Goal: Information Seeking & Learning: Get advice/opinions

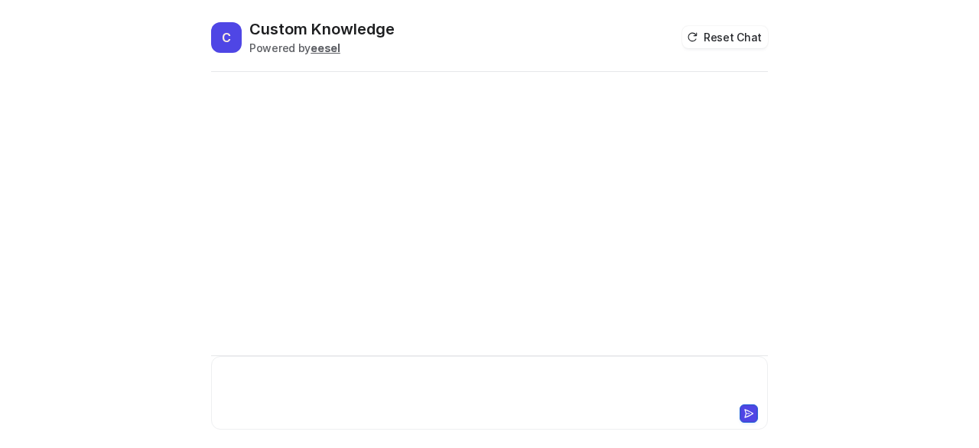
click at [290, 379] on div at bounding box center [490, 383] width 550 height 35
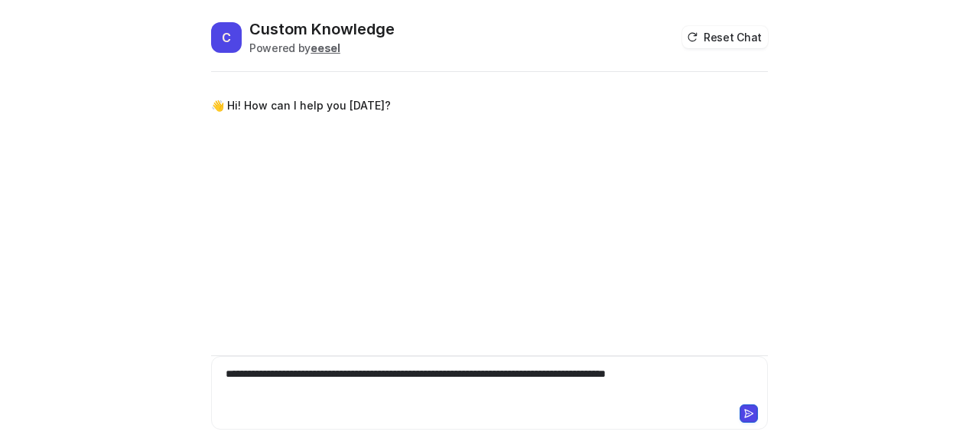
click at [386, 374] on div "**********" at bounding box center [490, 383] width 550 height 35
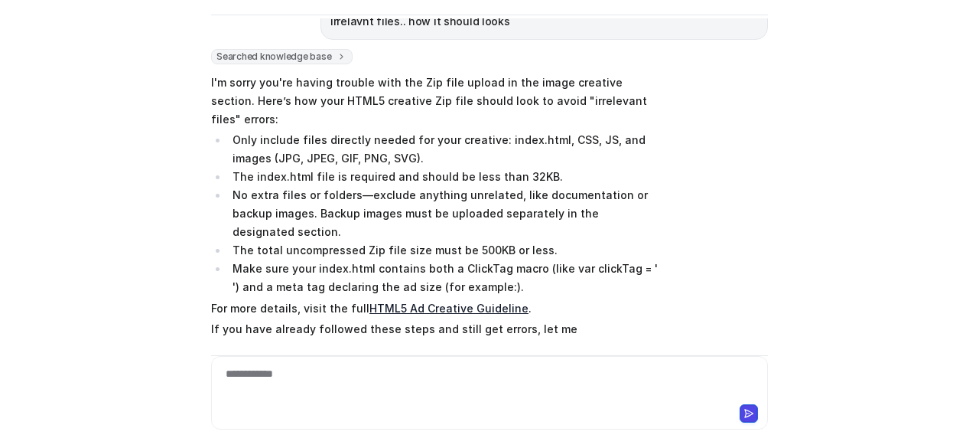
scroll to position [104, 0]
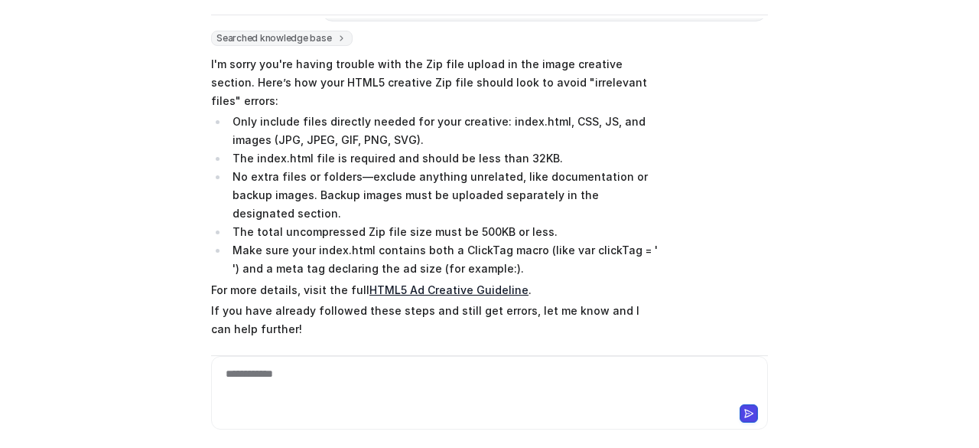
click at [439, 283] on link "HTML5 Ad Creative Guideline" at bounding box center [449, 289] width 159 height 13
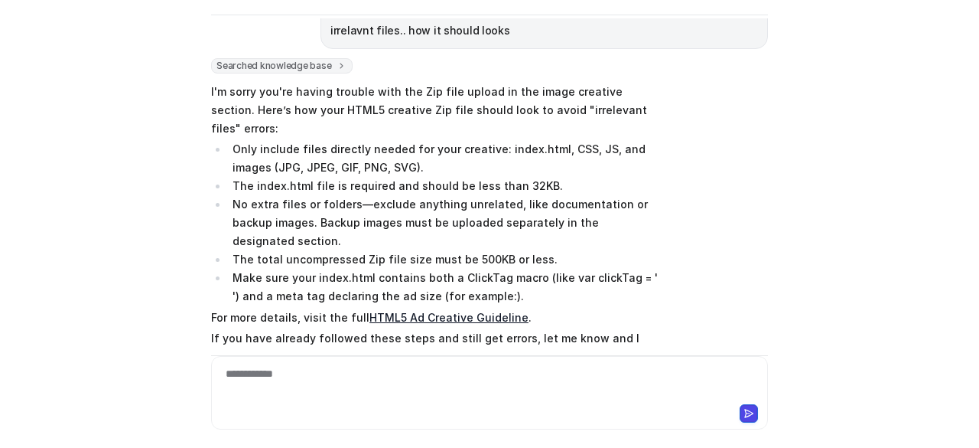
scroll to position [76, 0]
click at [473, 403] on div at bounding box center [489, 411] width 549 height 21
click at [473, 376] on div at bounding box center [490, 383] width 550 height 35
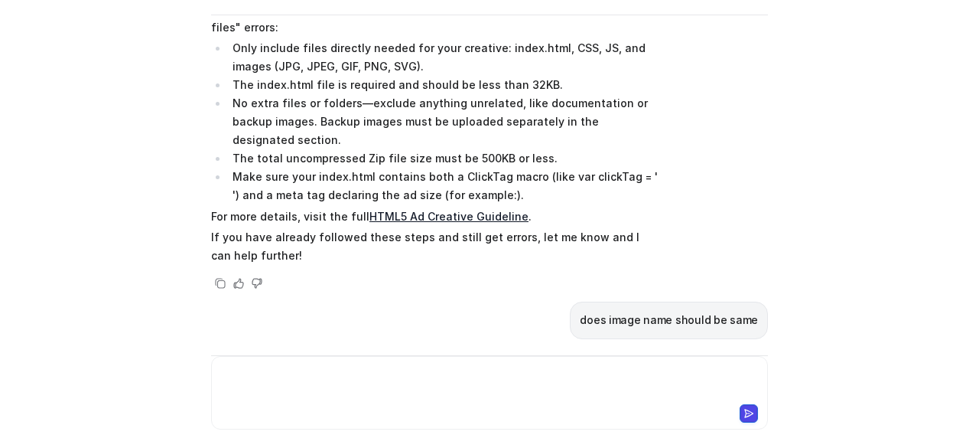
scroll to position [366, 0]
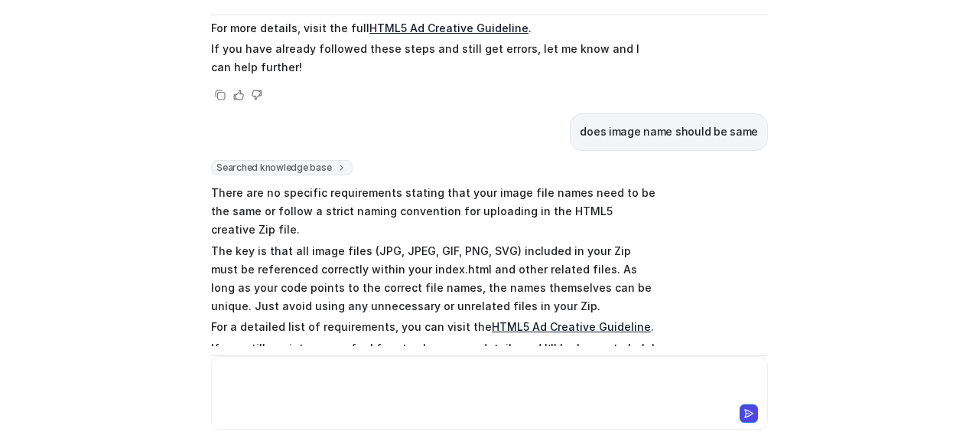
click at [439, 390] on div at bounding box center [490, 383] width 550 height 35
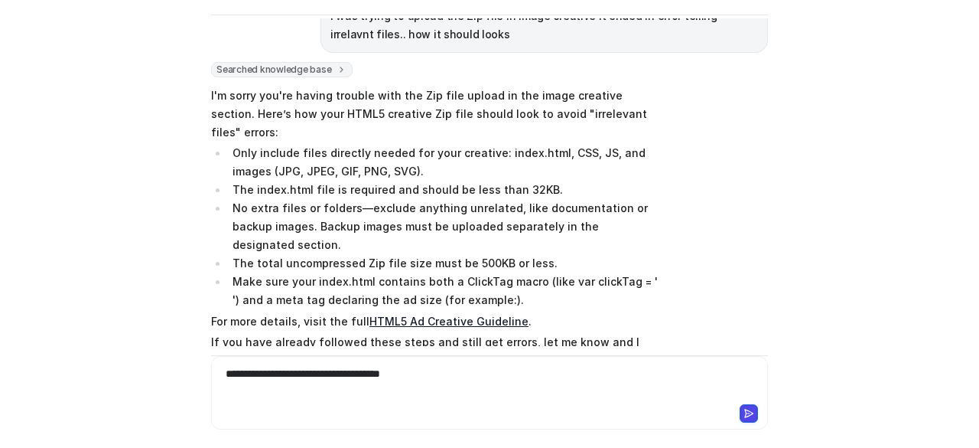
scroll to position [78, 0]
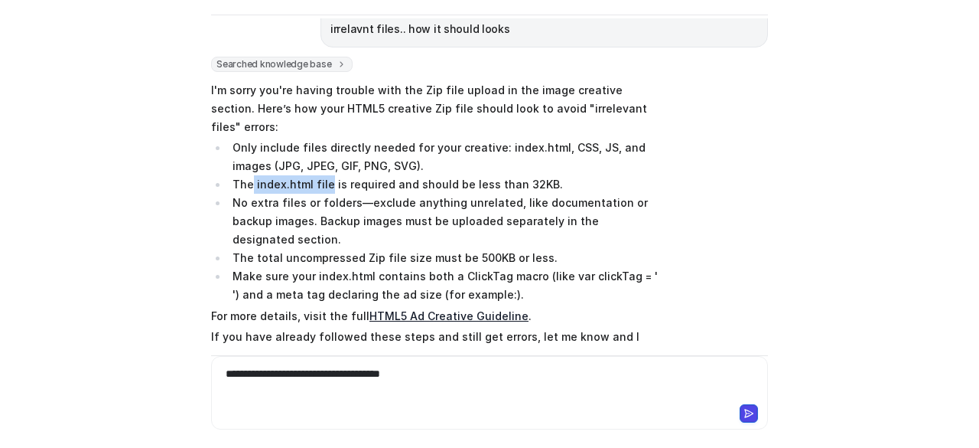
drag, startPoint x: 246, startPoint y: 163, endPoint x: 321, endPoint y: 160, distance: 75.1
click at [321, 175] on li "The index.html file is required and should be less than 32KB." at bounding box center [443, 184] width 431 height 18
copy li "index.html file"
click at [458, 379] on div "**********" at bounding box center [490, 383] width 550 height 35
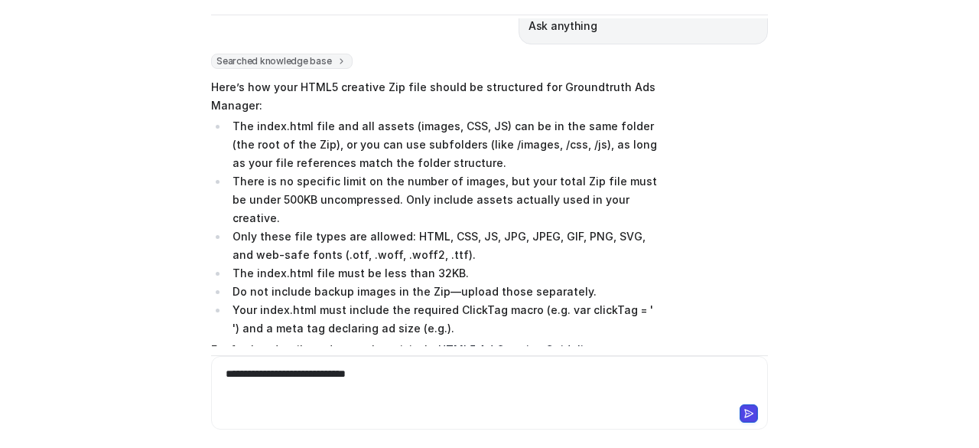
scroll to position [1500, 0]
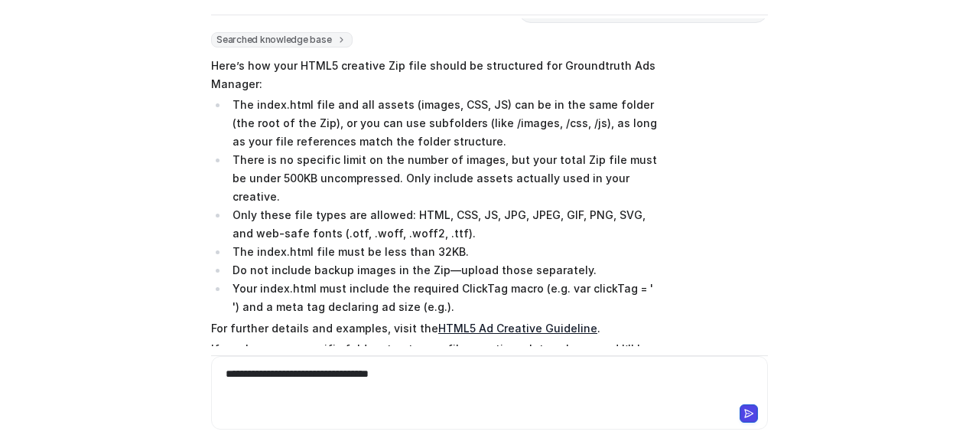
click at [217, 371] on div "**********" at bounding box center [490, 383] width 550 height 35
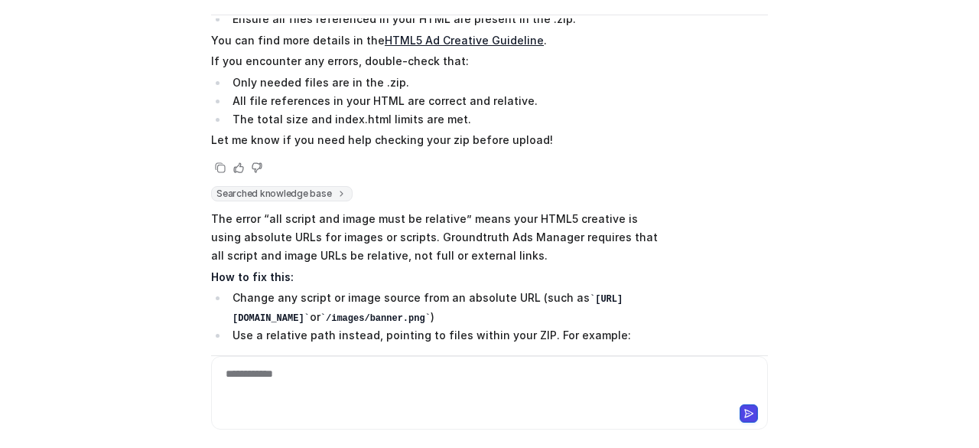
scroll to position [2443, 0]
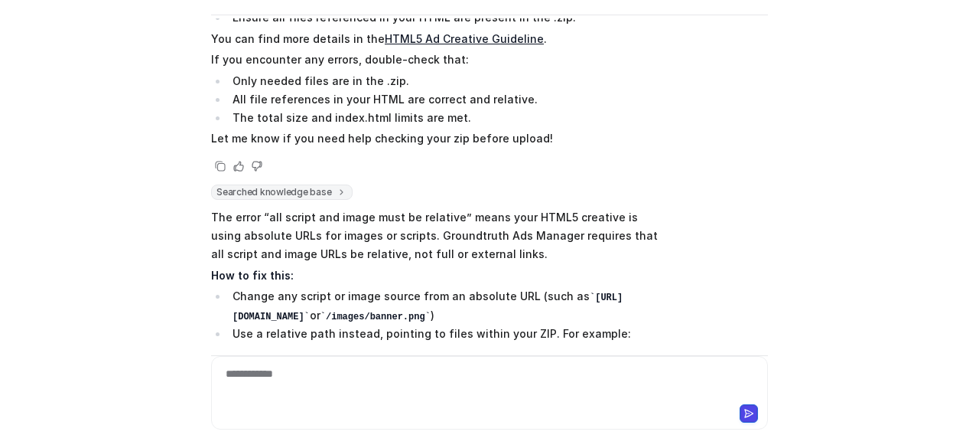
click at [26, 305] on div "C Custom Knowledge Powered by eesel Reset Chat 👋 Hi! How can I help you today? …" at bounding box center [489, 224] width 979 height 448
click at [234, 390] on div at bounding box center [490, 383] width 550 height 35
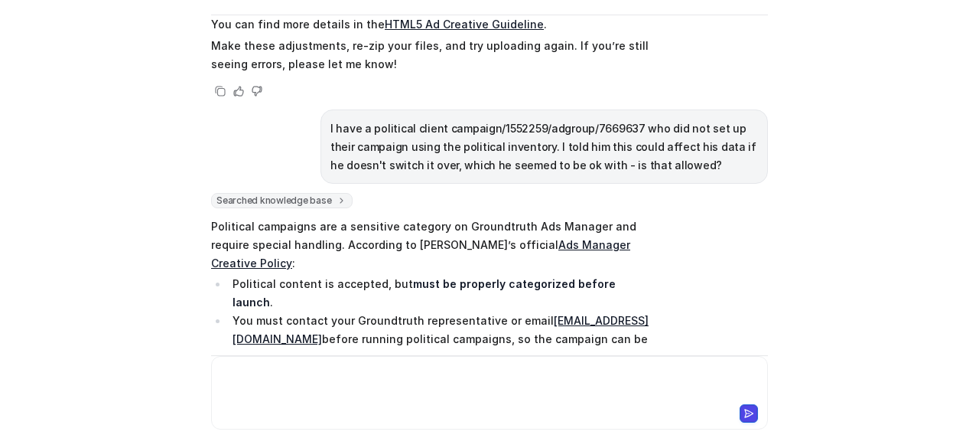
scroll to position [3114, 0]
drag, startPoint x: 384, startPoint y: 261, endPoint x: 228, endPoint y: 242, distance: 157.3
click at [233, 389] on strong "Failure to categorize correctly may lead to compliance issues with publishers a…" at bounding box center [416, 404] width 367 height 31
copy strong "Failure to categorize correctly may lead to compliance issues with publishers a…"
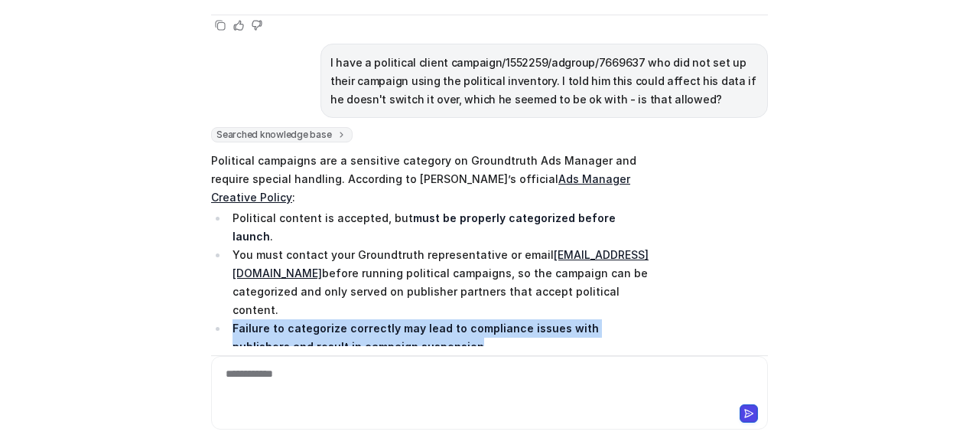
scroll to position [3188, 0]
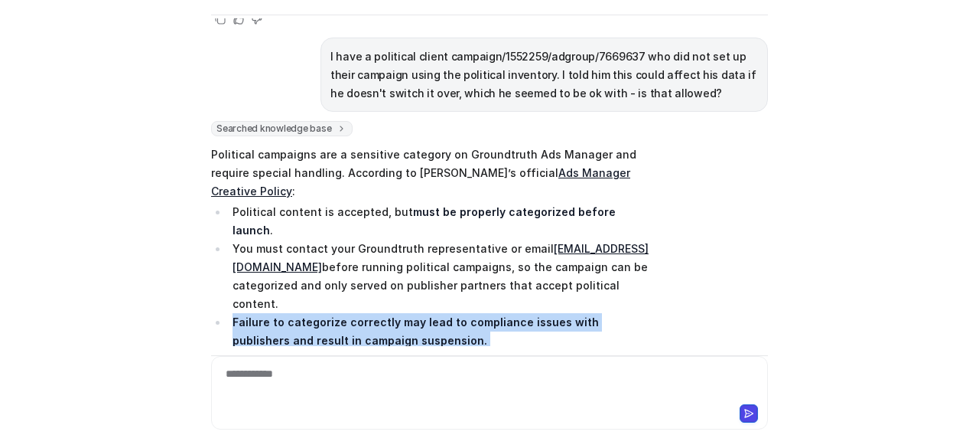
drag, startPoint x: 408, startPoint y: 247, endPoint x: 228, endPoint y: 172, distance: 194.8
click at [228, 172] on span "Political campaigns are a sensitive category on Groundtruth Ads Manager and req…" at bounding box center [435, 343] width 448 height 402
copy span "Failure to categorize correctly may lead to compliance issues with publishers a…"
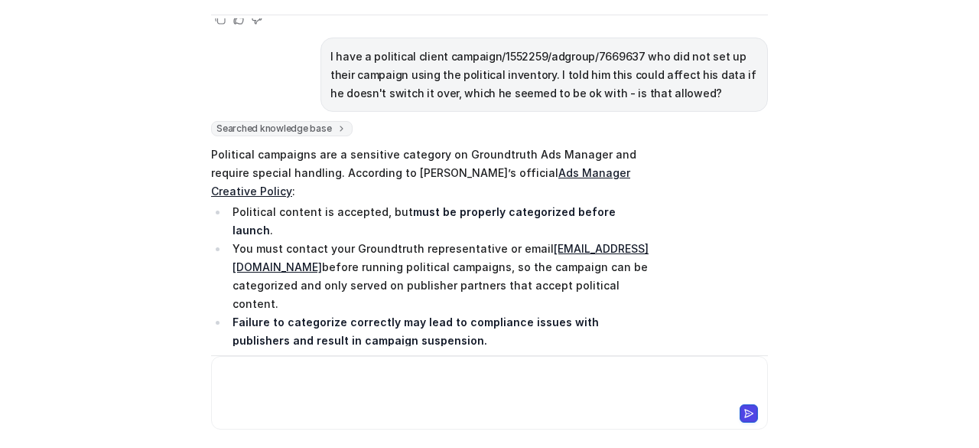
click at [306, 389] on div at bounding box center [490, 383] width 550 height 35
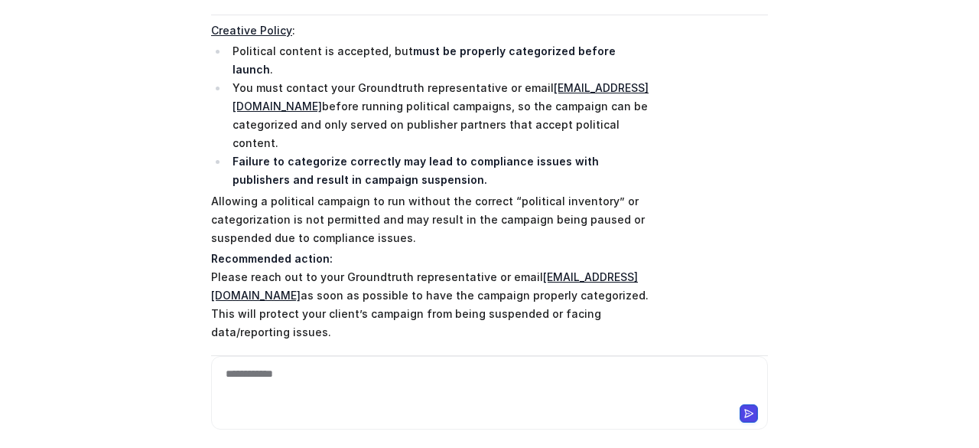
scroll to position [3373, 0]
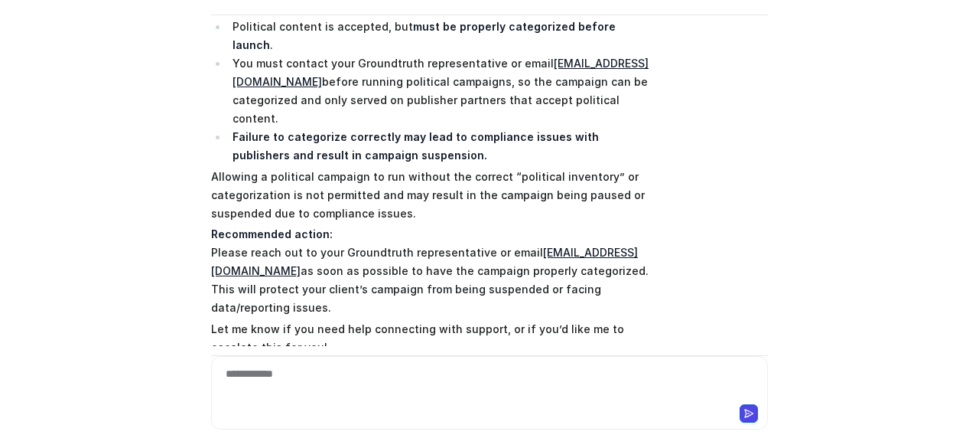
click at [84, 244] on div "C Custom Knowledge Powered by eesel Reset Chat 👋 Hi! How can I help you today? …" at bounding box center [489, 224] width 979 height 448
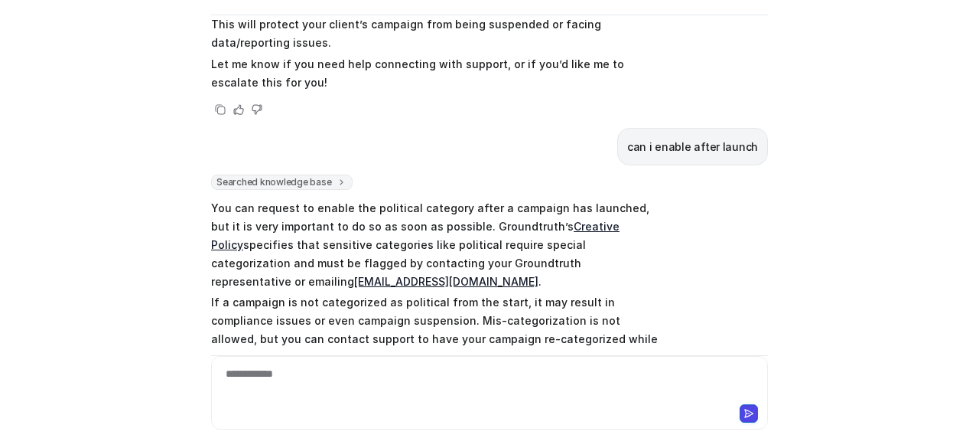
scroll to position [3649, 0]
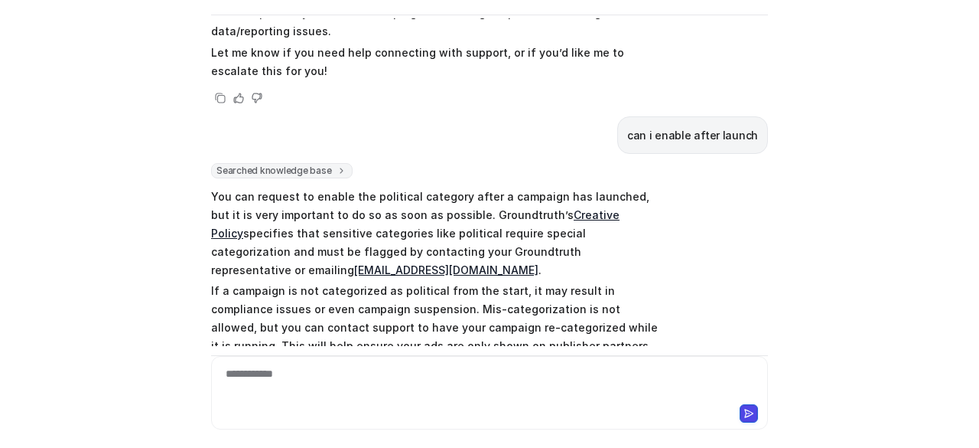
click at [461, 416] on li "The campaign can be updated to political after launch, but this action should b…" at bounding box center [443, 434] width 431 height 37
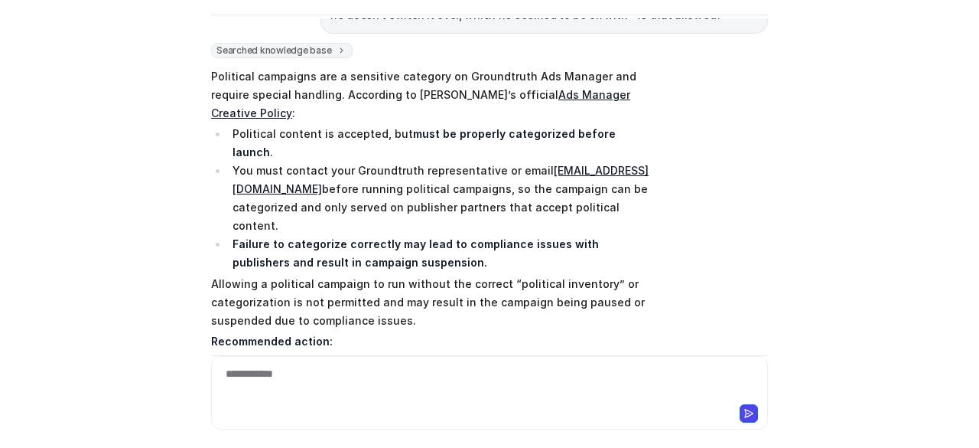
scroll to position [3261, 0]
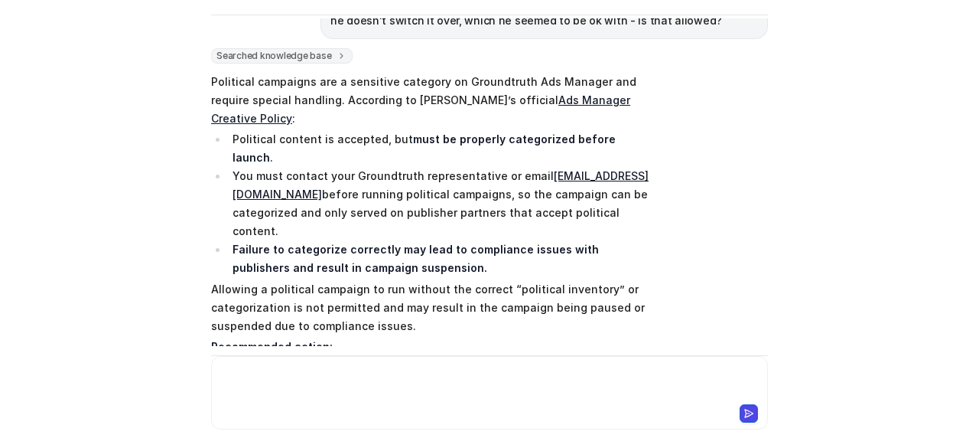
click at [288, 399] on div at bounding box center [490, 383] width 550 height 35
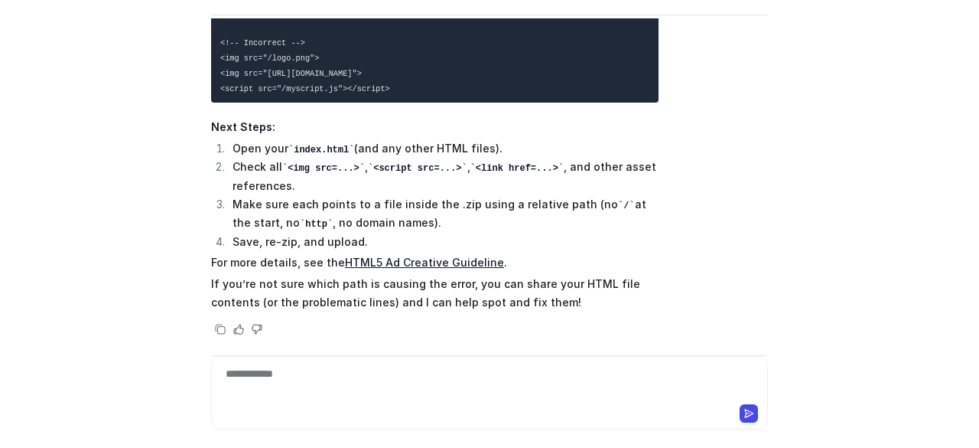
scroll to position [5145, 0]
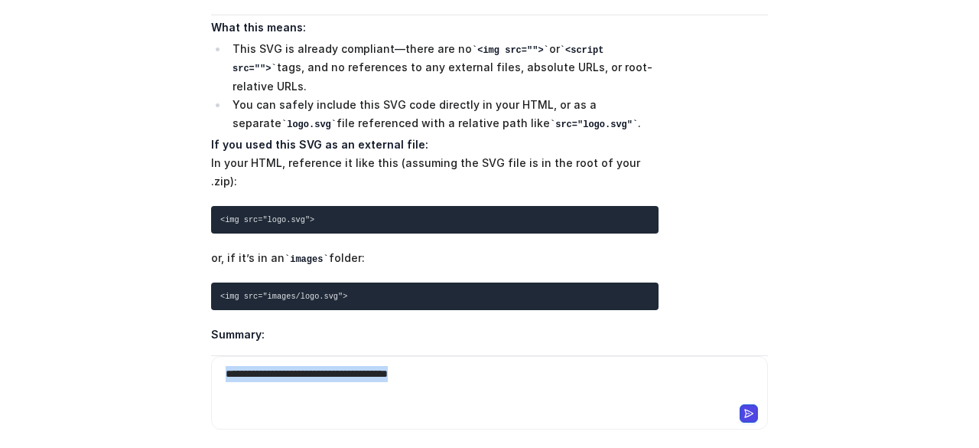
copy div "**********"
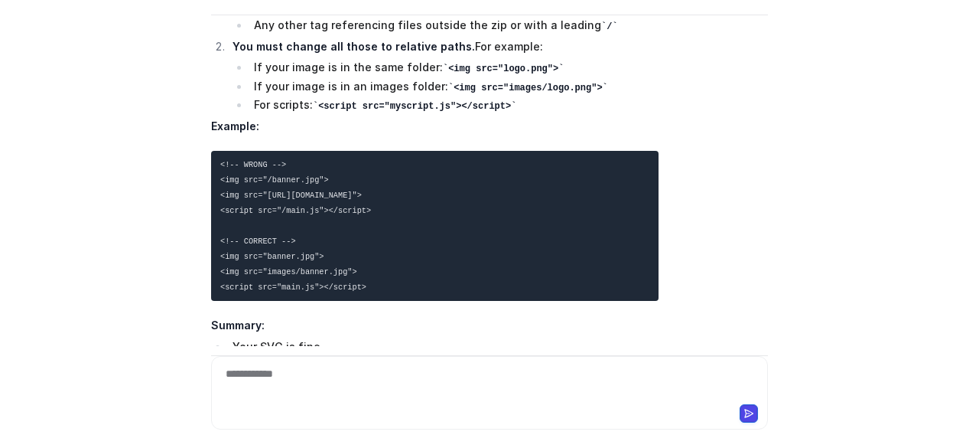
scroll to position [6013, 0]
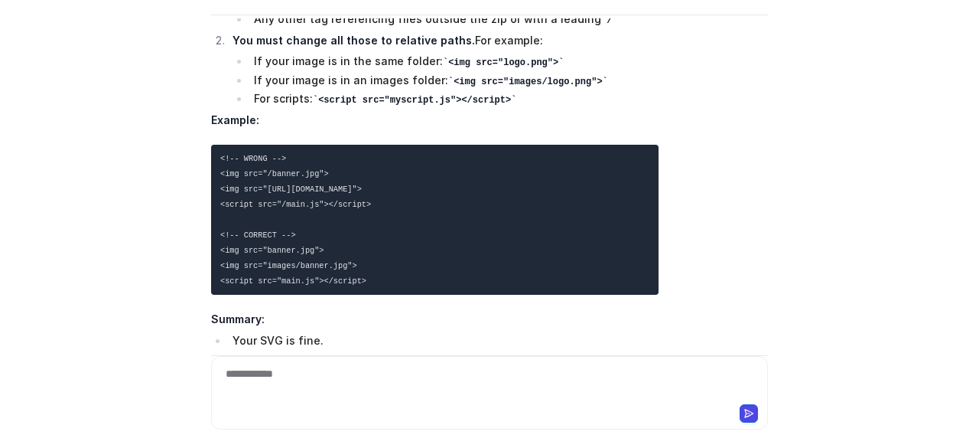
click at [304, 375] on div "**********" at bounding box center [490, 383] width 550 height 35
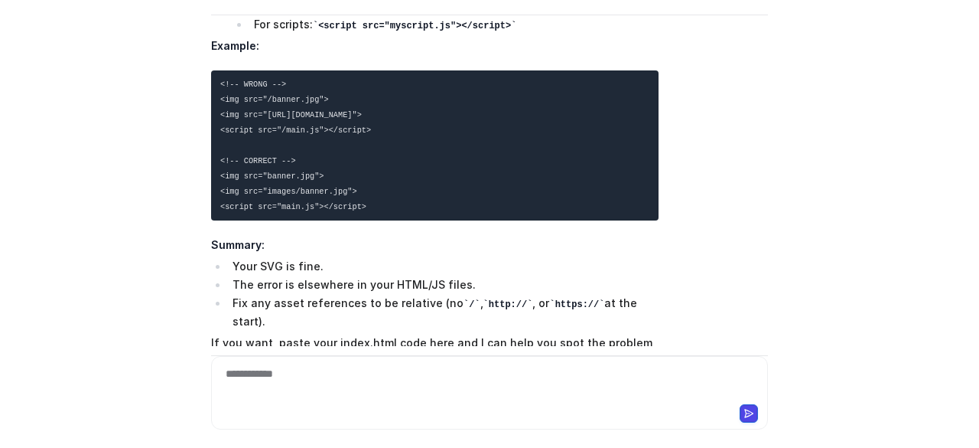
scroll to position [6093, 0]
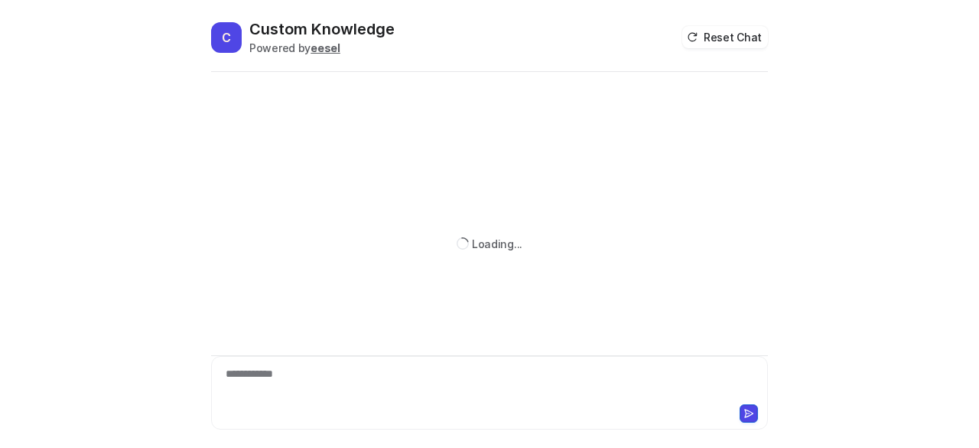
click at [313, 373] on div "**********" at bounding box center [490, 383] width 550 height 35
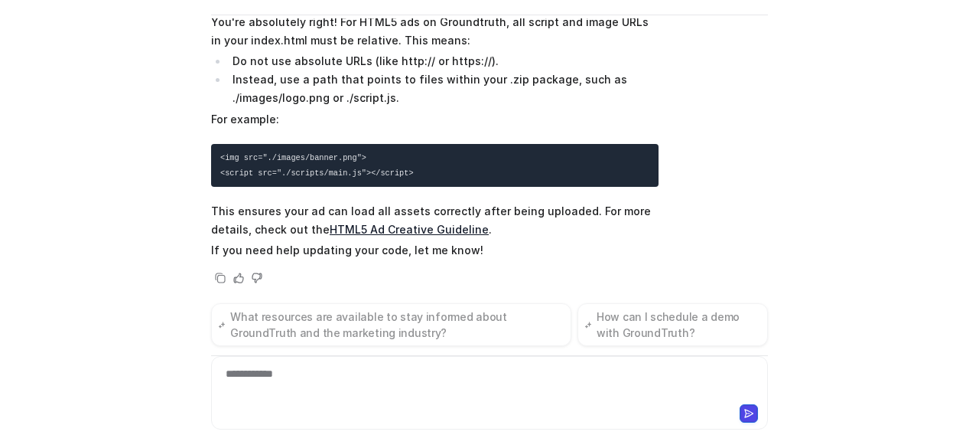
scroll to position [503, 0]
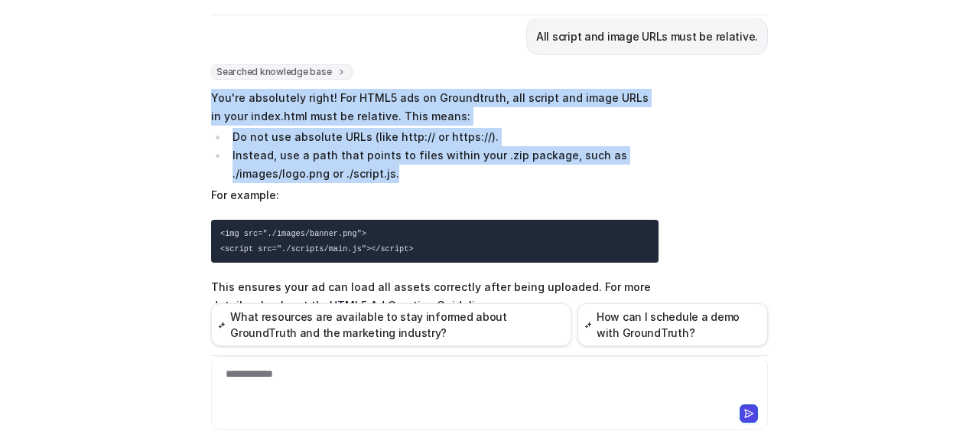
drag, startPoint x: 207, startPoint y: 93, endPoint x: 441, endPoint y: 175, distance: 248.1
click at [441, 175] on span "You're absolutely right! For HTML5 ads on Groundtruth, all script and image URL…" at bounding box center [435, 212] width 448 height 253
click at [444, 174] on li "Instead, use a path that points to files within your .zip package, such as ./im…" at bounding box center [443, 164] width 431 height 37
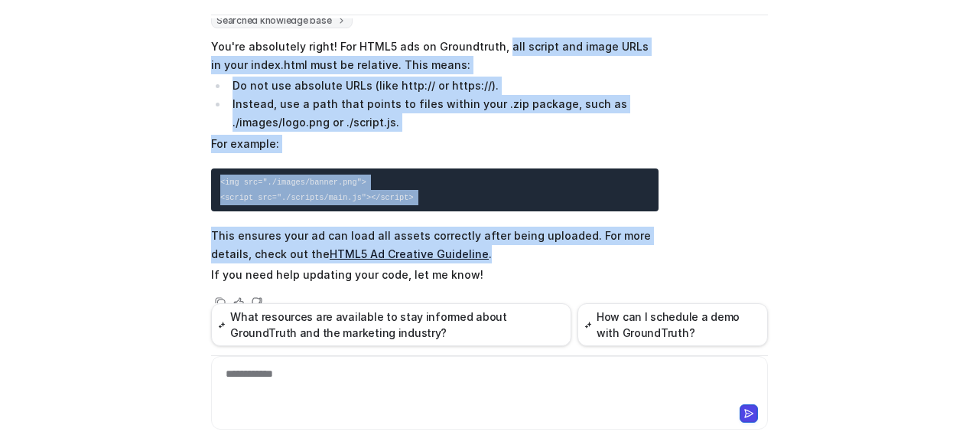
scroll to position [578, 0]
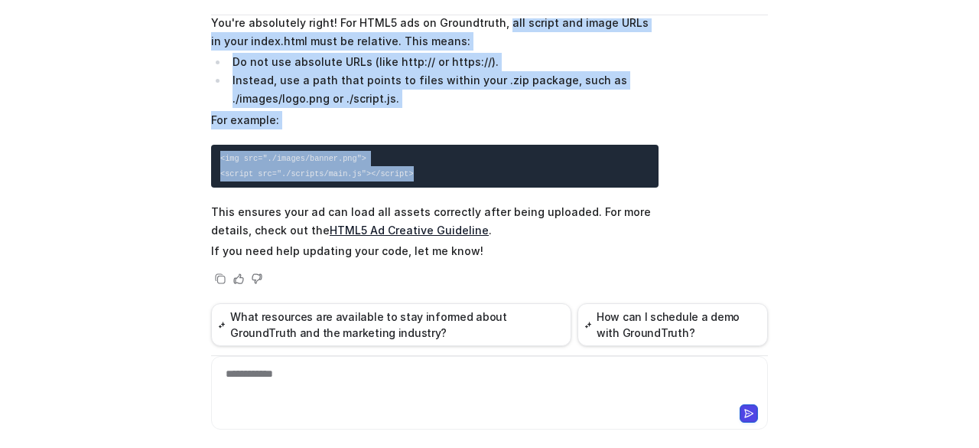
drag, startPoint x: 493, startPoint y: 93, endPoint x: 407, endPoint y: 171, distance: 116.4
click at [407, 171] on span "You're absolutely right! For HTML5 ads on Groundtruth, all script and image URL…" at bounding box center [435, 137] width 448 height 253
copy span "all script and image URLs in your index.html must be relative. This means: Do n…"
click at [413, 165] on pre "<img src="./images/banner.png"> <script src="./scripts/main.js"></script>" at bounding box center [435, 166] width 448 height 43
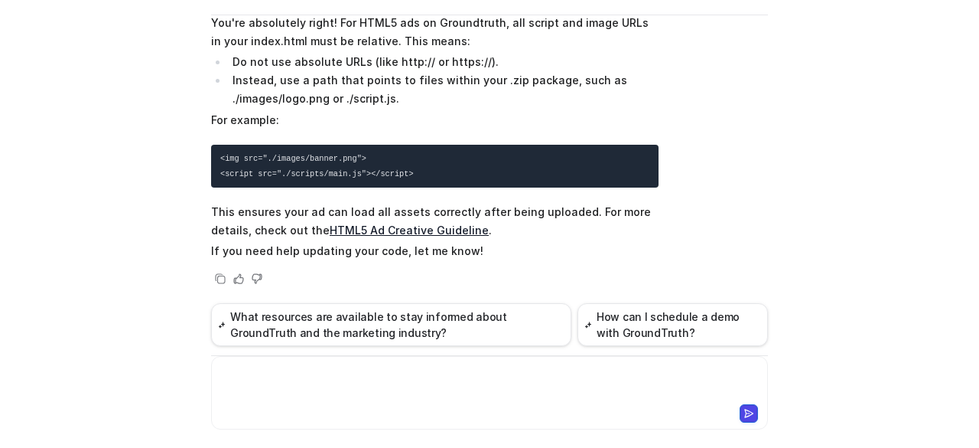
click at [415, 397] on div at bounding box center [490, 383] width 550 height 35
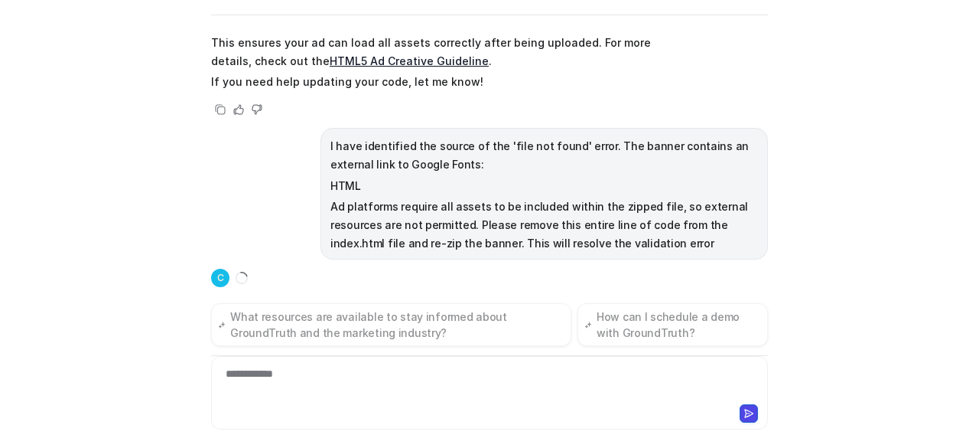
scroll to position [753, 0]
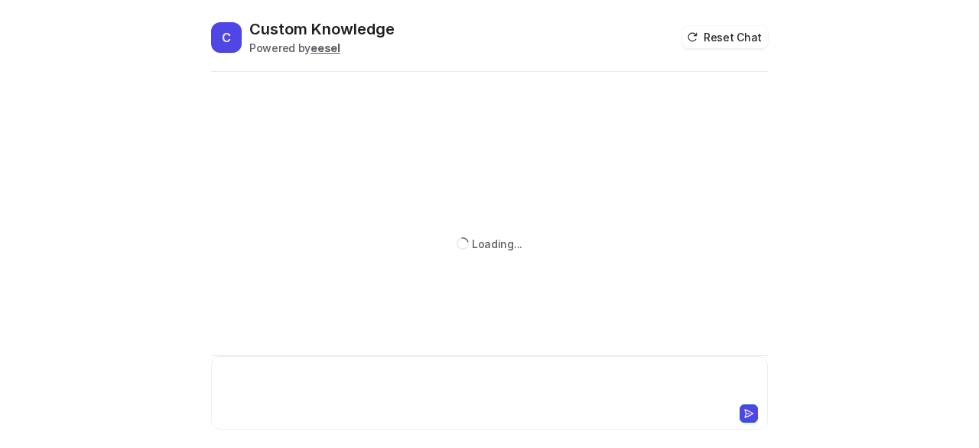
click at [329, 380] on div at bounding box center [489, 383] width 549 height 35
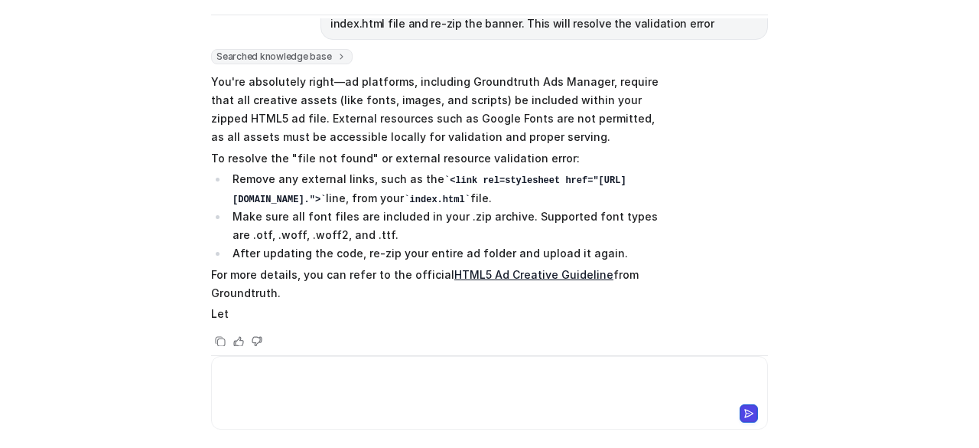
scroll to position [183, 0]
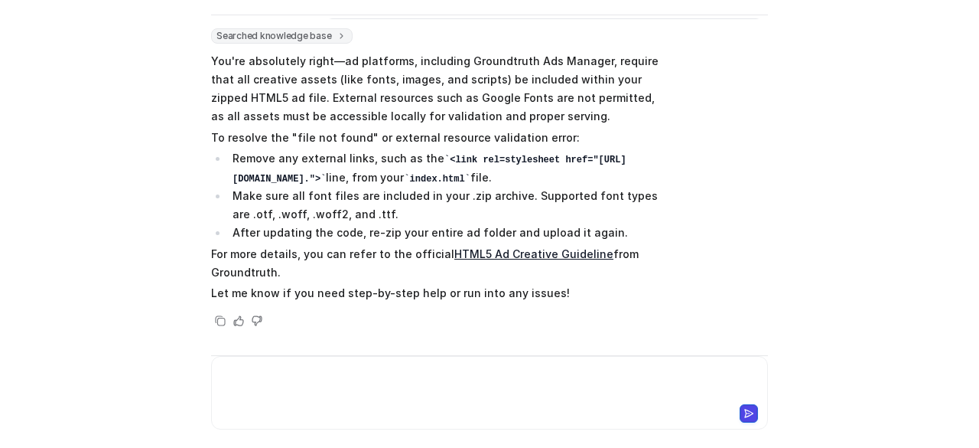
click at [384, 373] on div at bounding box center [490, 383] width 550 height 35
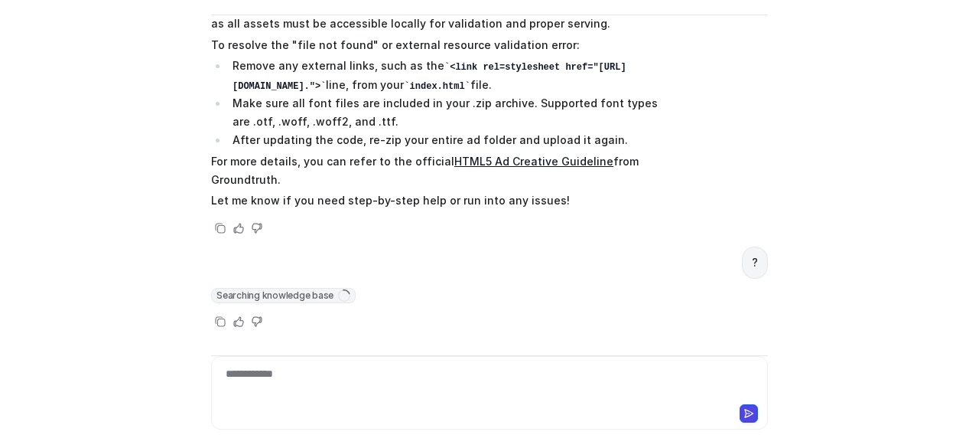
scroll to position [275, 0]
click at [508, 377] on div "**********" at bounding box center [490, 383] width 550 height 35
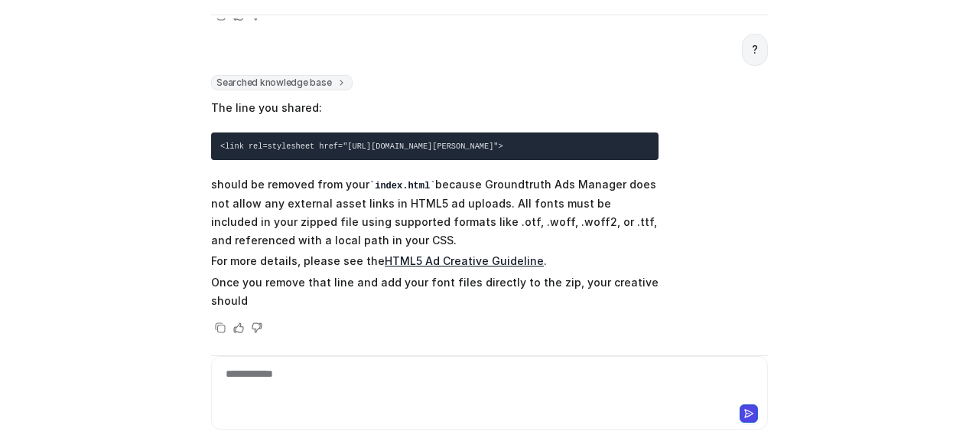
scroll to position [507, 0]
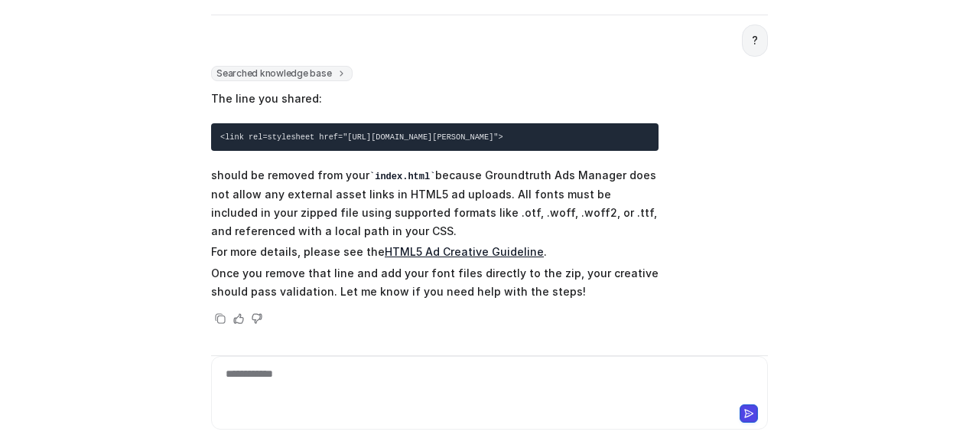
click at [494, 387] on div "**********" at bounding box center [490, 383] width 550 height 35
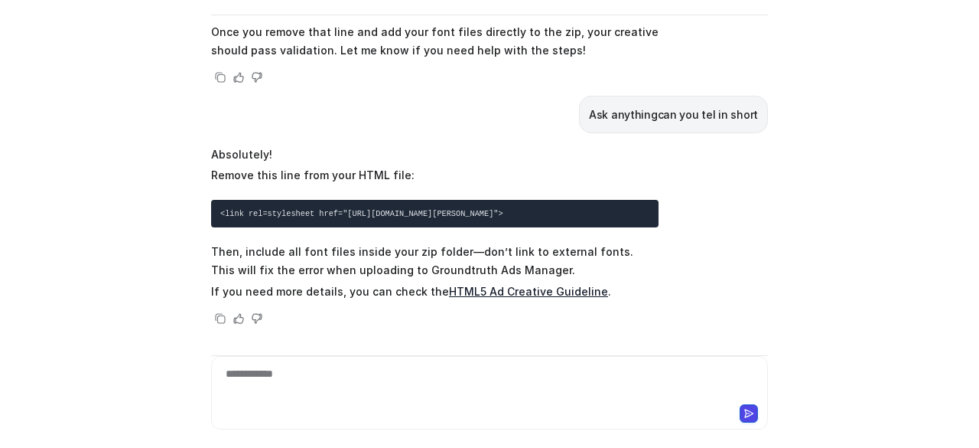
scroll to position [758, 0]
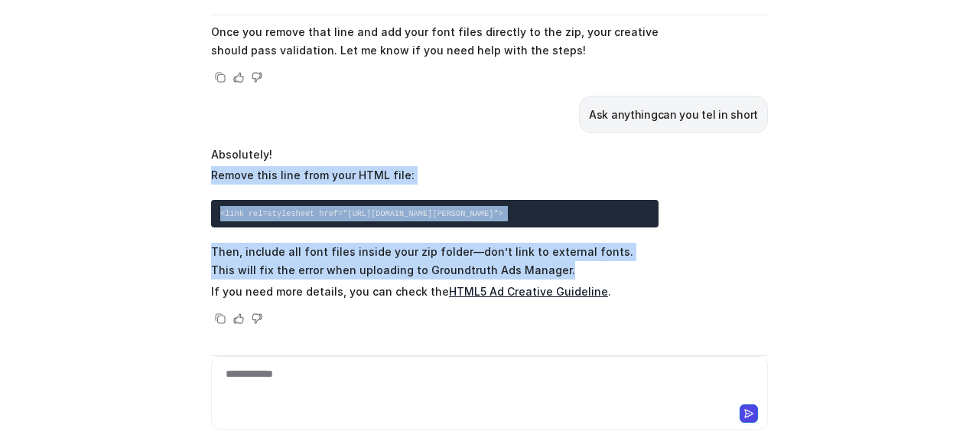
drag, startPoint x: 493, startPoint y: 269, endPoint x: 210, endPoint y: 165, distance: 301.6
click at [211, 166] on span "Absolutely! Remove this line from your HTML file: <link rel=stylesheet href="[U…" at bounding box center [435, 222] width 448 height 161
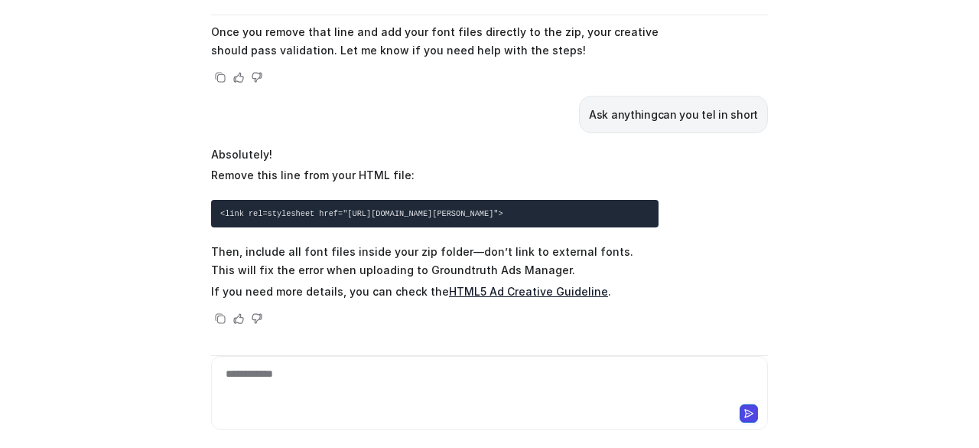
click at [318, 365] on div "**********" at bounding box center [489, 392] width 557 height 73
click at [318, 370] on div at bounding box center [490, 383] width 550 height 35
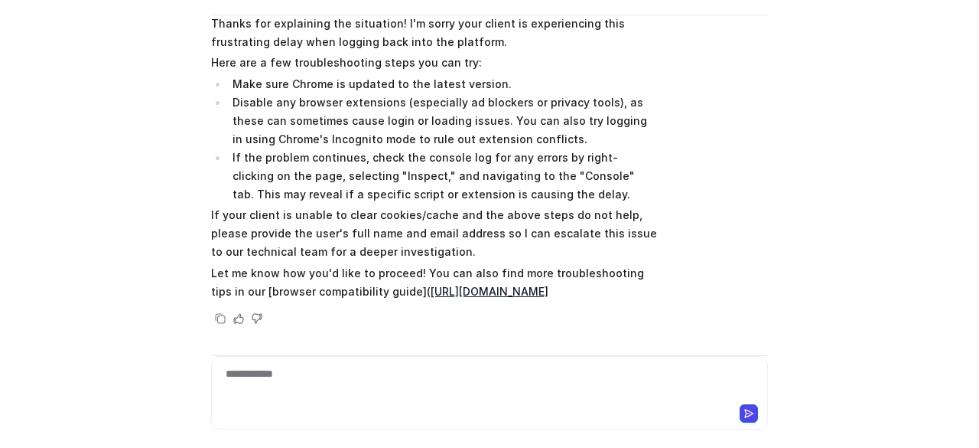
scroll to position [1261, 0]
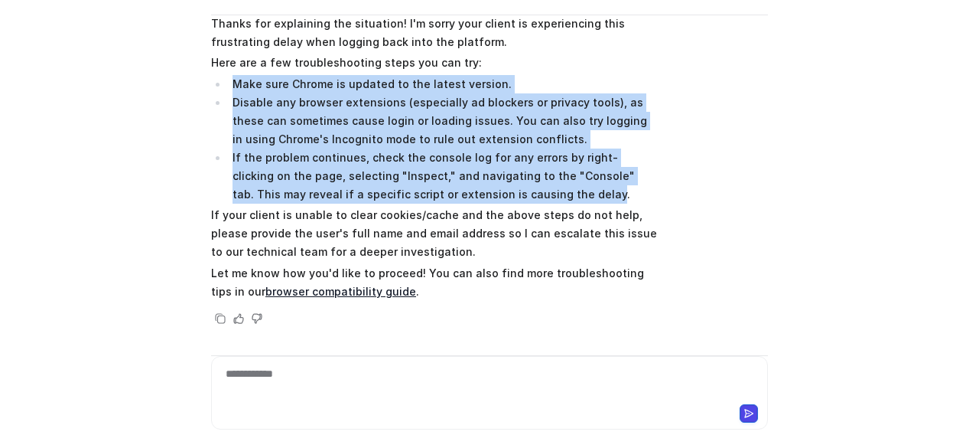
drag, startPoint x: 489, startPoint y: 195, endPoint x: 226, endPoint y: 79, distance: 287.8
click at [226, 79] on ul "Make sure Chrome is updated to the latest version. Disable any browser extensio…" at bounding box center [435, 139] width 448 height 129
copy ul "Make sure Chrome is updated to the latest version. Disable any browser extensio…"
